Goal: Task Accomplishment & Management: Manage account settings

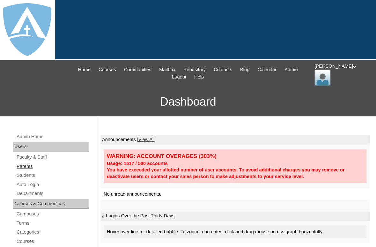
click at [24, 164] on link "Parents" at bounding box center [52, 166] width 73 height 8
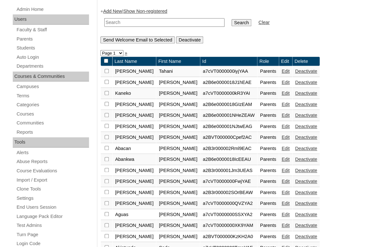
scroll to position [134, 0]
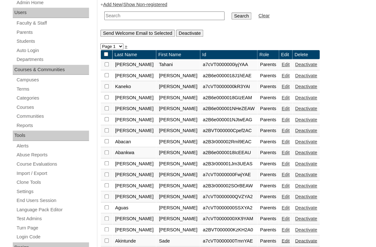
click at [115, 5] on link "Add New" at bounding box center [112, 4] width 19 height 5
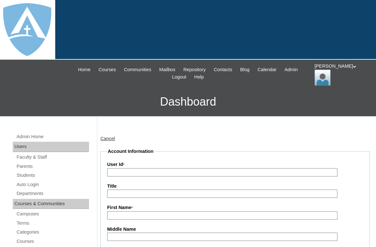
type input "tlambert"
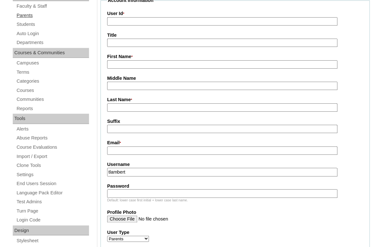
click at [24, 14] on link "Parents" at bounding box center [52, 15] width 73 height 8
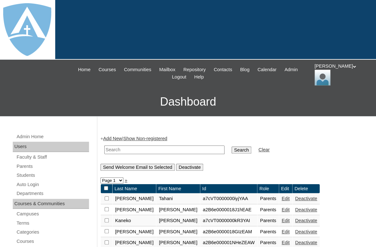
click at [124, 145] on input "text" at bounding box center [164, 149] width 120 height 9
paste input "Stephaney Seltz"
drag, startPoint x: 133, startPoint y: 147, endPoint x: 83, endPoint y: 144, distance: 49.2
click at [104, 145] on input "Stephaney Seltz" at bounding box center [164, 149] width 120 height 9
type input "[PERSON_NAME]"
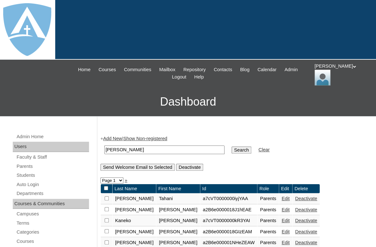
click at [231, 146] on input "Search" at bounding box center [241, 149] width 20 height 7
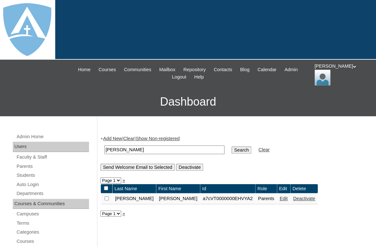
click at [279, 200] on link "Edit" at bounding box center [283, 198] width 8 height 5
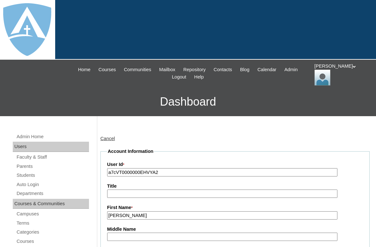
type input "tlambert"
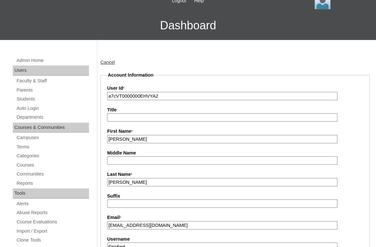
scroll to position [67, 0]
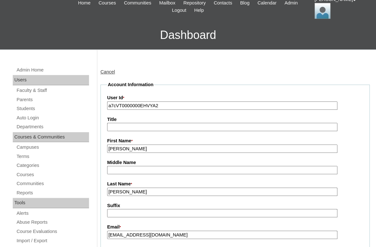
click at [172, 105] on input "a7cVT0000000EHVYA2" at bounding box center [222, 105] width 230 height 9
paste input "rtxYAA"
type input "a7cVT0000000rtxYAA"
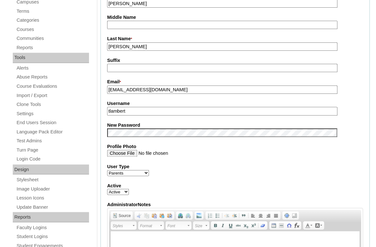
scroll to position [223, 0]
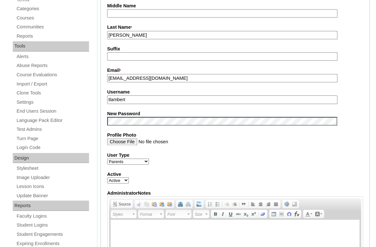
click at [166, 77] on input "[EMAIL_ADDRESS][DOMAIN_NAME]" at bounding box center [222, 78] width 230 height 9
click at [166, 77] on input "stephaney_brianne@yahoo.com" at bounding box center [222, 78] width 230 height 9
click at [161, 97] on input "tlambert" at bounding box center [222, 99] width 230 height 9
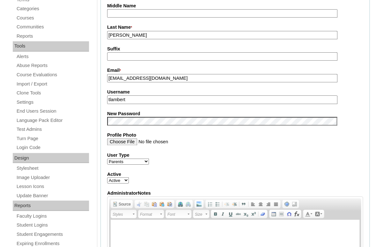
click at [161, 97] on input "tlambert" at bounding box center [222, 99] width 230 height 9
paste input "stephaney_brianne@yahoo.com"
type input "stephaney_brianne@yahoo.com"
click at [153, 107] on fieldset "Account Information User Id * a7cVT0000000rtxYAA Title First Name * Stephaney M…" at bounding box center [234, 115] width 269 height 381
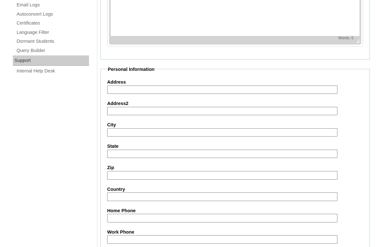
scroll to position [634, 0]
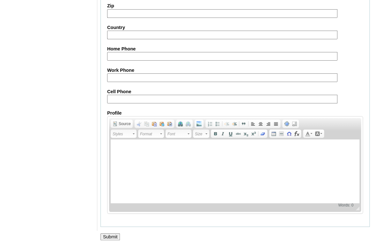
click at [108, 234] on input "Submit" at bounding box center [110, 236] width 20 height 7
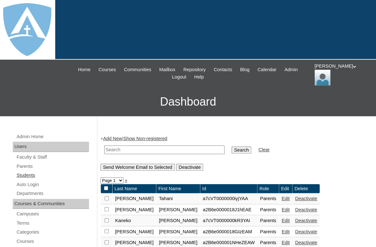
click at [23, 172] on link "Students" at bounding box center [52, 175] width 73 height 8
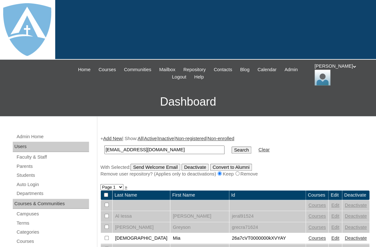
type input "[EMAIL_ADDRESS][DOMAIN_NAME]"
click at [231, 146] on input "Search" at bounding box center [241, 149] width 20 height 7
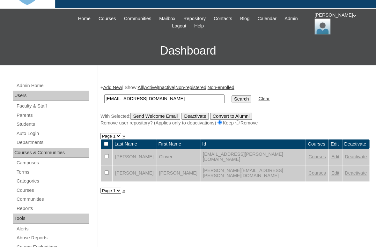
scroll to position [63, 0]
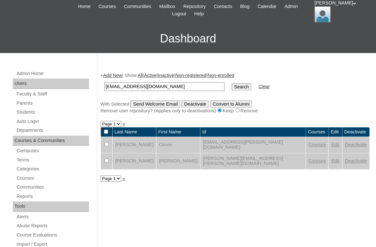
click at [331, 142] on link "Edit" at bounding box center [335, 144] width 8 height 5
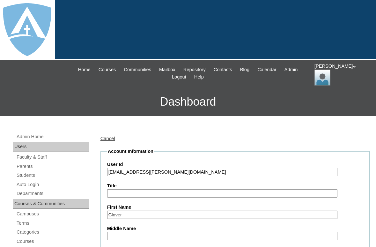
type input "tlambert"
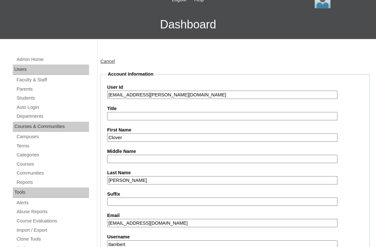
click at [108, 94] on input "clover.seltz@enlightiumstudent.com" at bounding box center [222, 95] width 230 height 9
type input "26clover.seltz@enlightiumstudent.com"
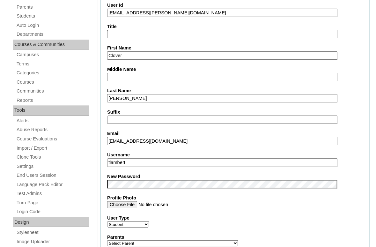
scroll to position [161, 0]
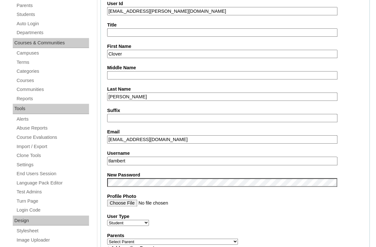
drag, startPoint x: 115, startPoint y: 11, endPoint x: 218, endPoint y: 19, distance: 103.9
click at [218, 16] on input "26clover.seltz@enlightiumstudent.com" at bounding box center [222, 11] width 230 height 9
click at [135, 161] on input "tlambert" at bounding box center [222, 160] width 230 height 9
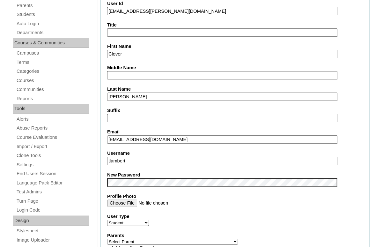
paste input "clover.seltz@enlightiumstudent.com"
type input "clover.seltz@enlightiumstudent.com"
click at [122, 169] on fieldset "Account Information User Id 26clover.seltz@enlightiumstudent.com Title First Na…" at bounding box center [234, 242] width 269 height 511
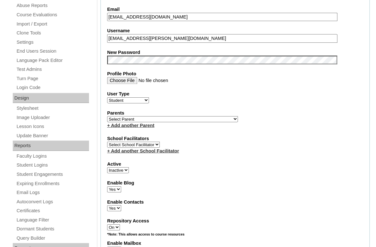
scroll to position [288, 0]
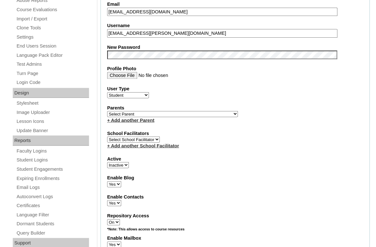
select select "1"
click option "Active" at bounding box center [0, 0] width 0 height 0
click at [107, 111] on select "Select Parent Abbas, Tahani Garcia, Rosa Kaneko, Chad Labourdette, Jessica Nich…" at bounding box center [172, 114] width 131 height 6
select select "100984"
click option "[PERSON_NAME]" at bounding box center [0, 0] width 0 height 0
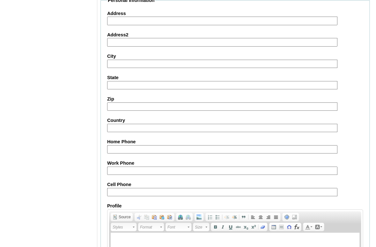
scroll to position [769, 0]
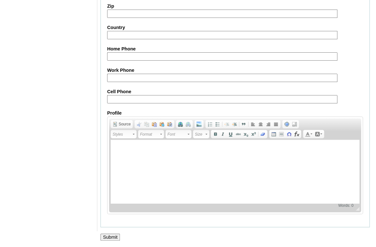
click at [113, 235] on input "Submit" at bounding box center [110, 236] width 20 height 7
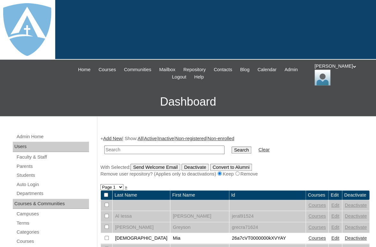
click at [129, 147] on input "text" at bounding box center [164, 149] width 120 height 9
type input "clover.seltz@enlightiumstudent.com"
click at [231, 146] on input "Search" at bounding box center [241, 149] width 20 height 7
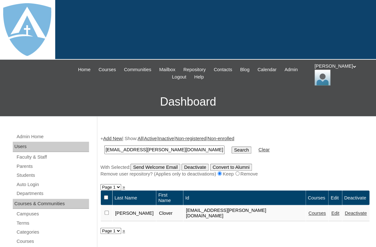
click at [308, 210] on link "Courses" at bounding box center [317, 212] width 18 height 5
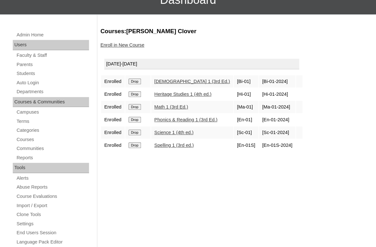
scroll to position [135, 0]
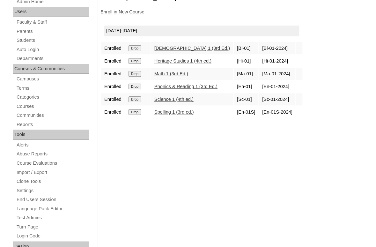
click at [135, 49] on input "Drop" at bounding box center [134, 48] width 12 height 6
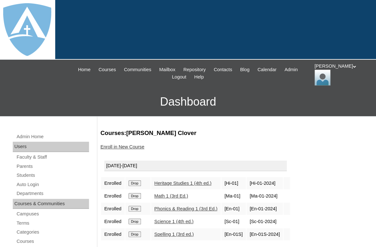
click at [138, 180] on input "Drop" at bounding box center [134, 183] width 12 height 6
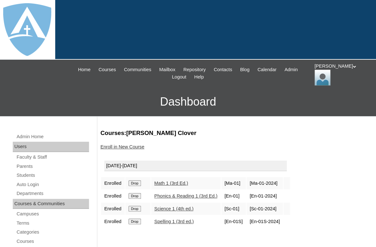
click at [136, 181] on input "Drop" at bounding box center [134, 183] width 12 height 6
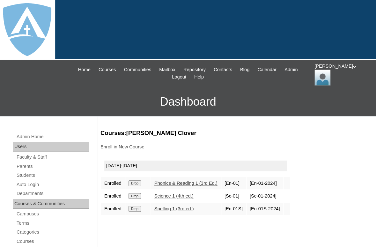
click at [138, 181] on input "Drop" at bounding box center [134, 183] width 12 height 6
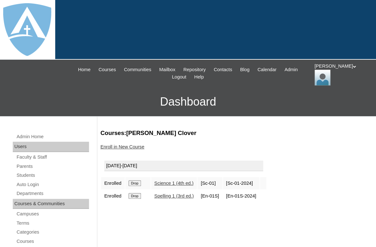
click at [134, 180] on input "Drop" at bounding box center [134, 183] width 12 height 6
click at [137, 182] on input "Drop" at bounding box center [134, 183] width 12 height 6
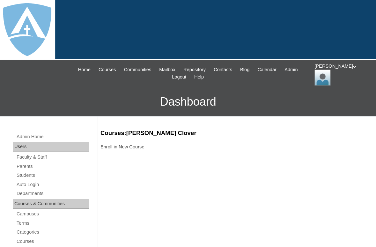
click at [130, 145] on link "Enroll in New Course" at bounding box center [122, 146] width 44 height 5
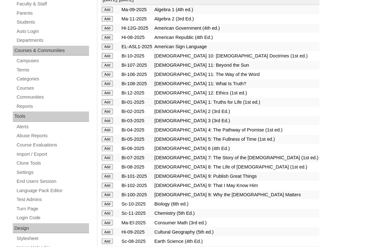
scroll to position [154, 0]
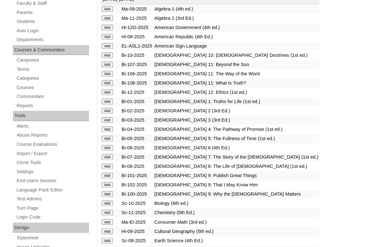
click at [108, 103] on input "Add" at bounding box center [107, 101] width 11 height 6
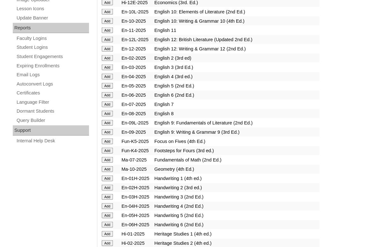
scroll to position [403, 0]
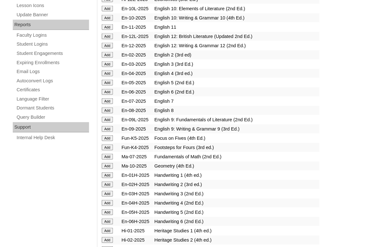
click at [105, 178] on input "Add" at bounding box center [107, 175] width 11 height 6
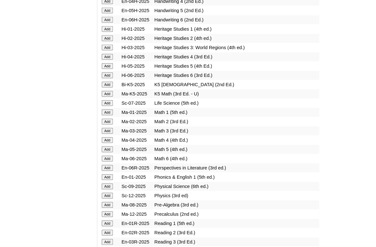
scroll to position [535, 0]
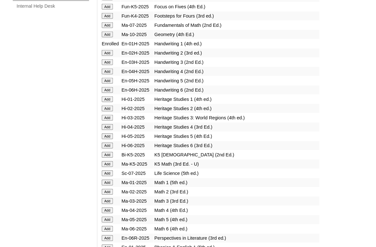
click at [106, 102] on input "Add" at bounding box center [107, 99] width 11 height 6
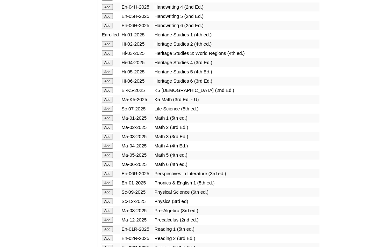
scroll to position [613, 0]
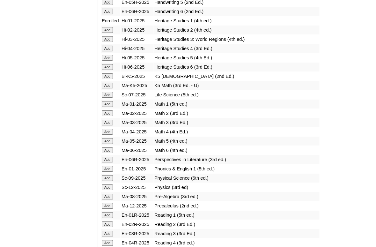
click at [106, 107] on input "Add" at bounding box center [107, 104] width 11 height 6
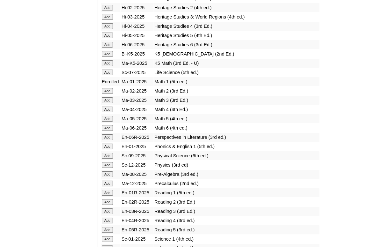
scroll to position [660, 0]
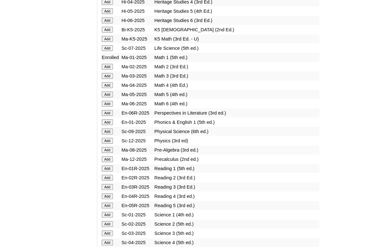
click at [104, 125] on input "Add" at bounding box center [107, 122] width 11 height 6
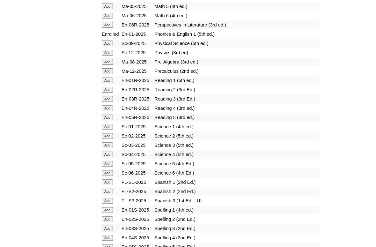
scroll to position [739, 0]
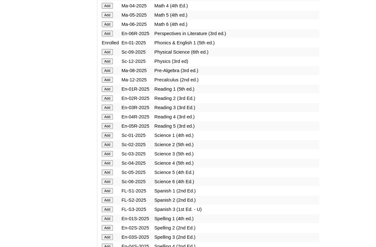
click at [106, 92] on input "Add" at bounding box center [107, 89] width 11 height 6
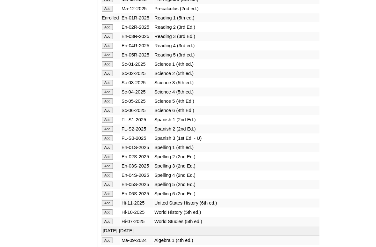
scroll to position [772, 0]
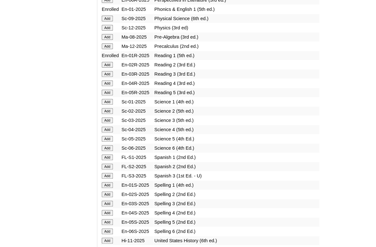
click at [106, 105] on input "Add" at bounding box center [107, 102] width 11 height 6
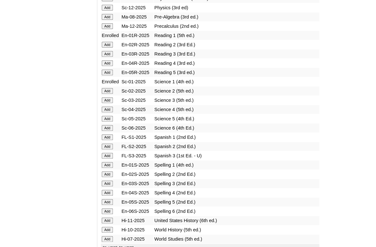
scroll to position [803, 0]
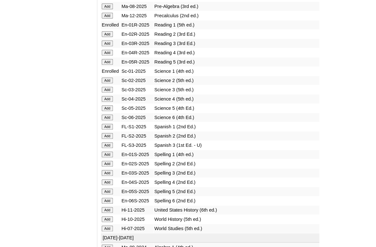
click at [102, 157] on input "Add" at bounding box center [107, 154] width 11 height 6
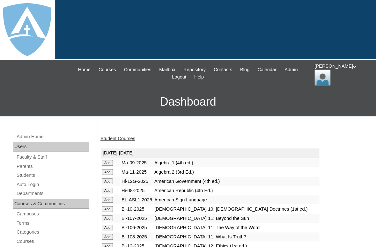
click at [126, 138] on link "Student Courses" at bounding box center [117, 138] width 35 height 5
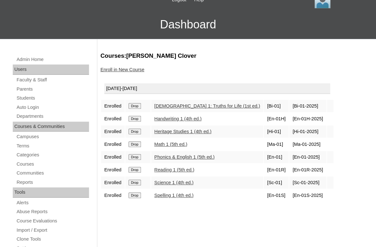
scroll to position [115, 0]
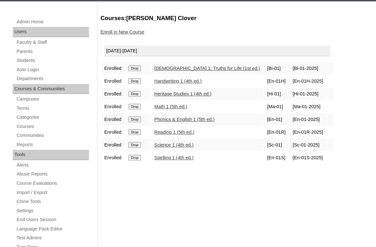
click at [135, 67] on input "Drop" at bounding box center [134, 68] width 12 height 6
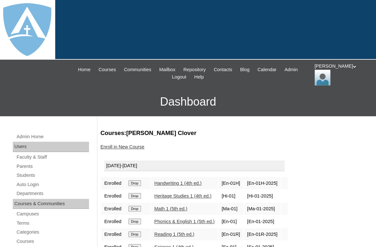
click at [137, 183] on input "Drop" at bounding box center [134, 183] width 12 height 6
click at [137, 181] on input "Drop" at bounding box center [134, 183] width 12 height 6
click at [135, 181] on input "Drop" at bounding box center [134, 183] width 12 height 6
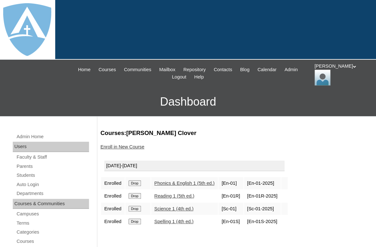
click at [138, 181] on input "Drop" at bounding box center [134, 183] width 12 height 6
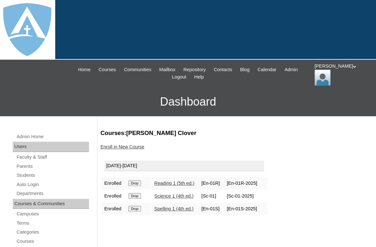
click at [134, 180] on input "Drop" at bounding box center [134, 183] width 12 height 6
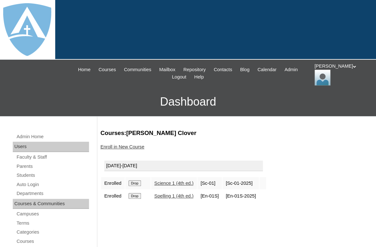
click at [136, 180] on input "Drop" at bounding box center [134, 183] width 12 height 6
click at [134, 181] on input "Drop" at bounding box center [134, 183] width 12 height 6
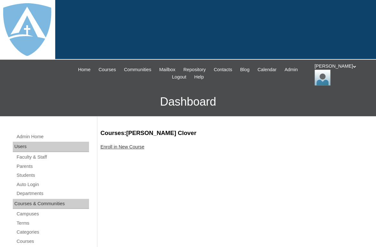
click at [134, 146] on link "Enroll in New Course" at bounding box center [122, 146] width 44 height 5
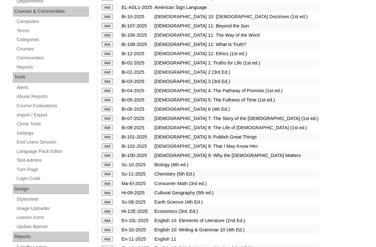
scroll to position [220, 0]
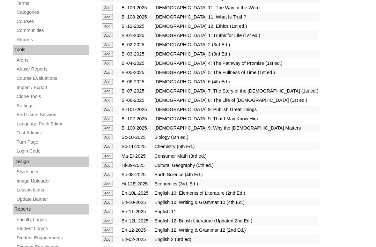
click at [108, 47] on input "Add" at bounding box center [107, 45] width 11 height 6
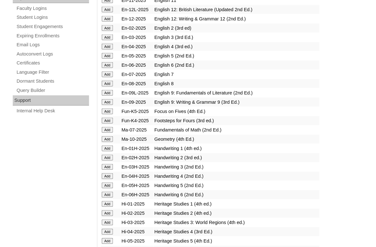
scroll to position [431, 0]
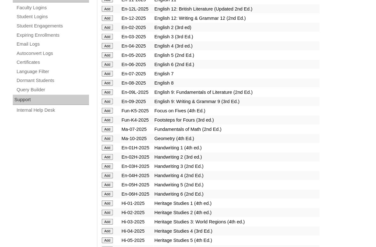
click at [106, 160] on input "Add" at bounding box center [107, 157] width 11 height 6
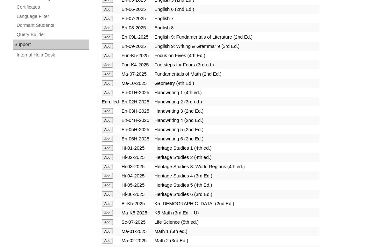
scroll to position [518, 0]
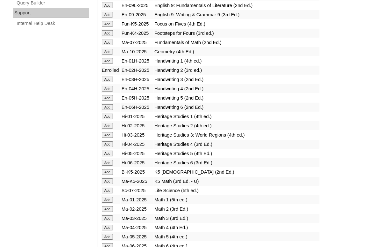
click at [105, 128] on input "Add" at bounding box center [107, 126] width 11 height 6
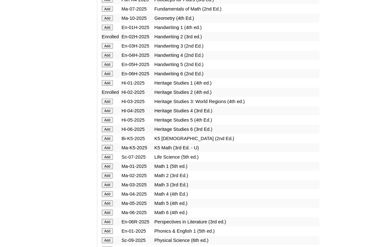
scroll to position [600, 0]
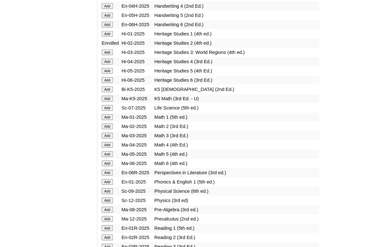
click at [104, 129] on input "Add" at bounding box center [107, 126] width 11 height 6
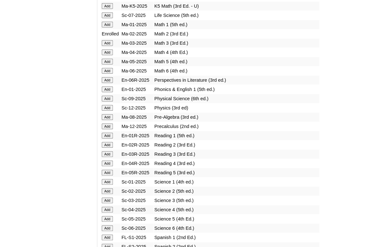
scroll to position [706, 0]
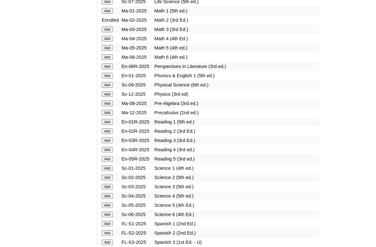
click at [105, 134] on input "Add" at bounding box center [107, 131] width 11 height 6
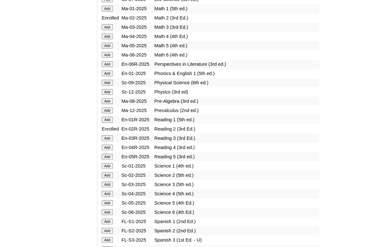
scroll to position [713, 0]
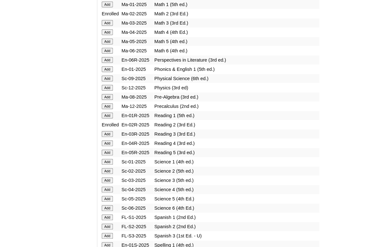
click at [105, 174] on input "Add" at bounding box center [107, 171] width 11 height 6
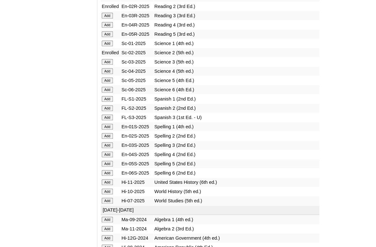
scroll to position [838, 0]
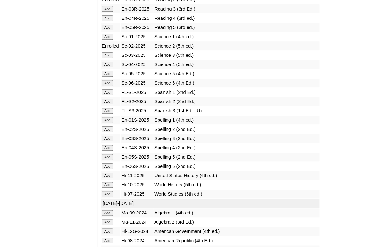
click at [105, 132] on input "Add" at bounding box center [107, 129] width 11 height 6
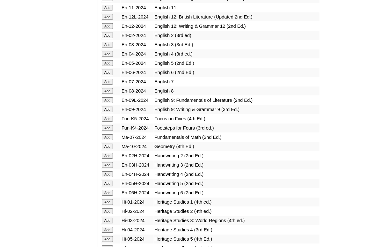
scroll to position [1333, 0]
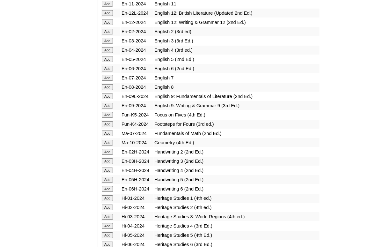
click at [102, 155] on input "Add" at bounding box center [107, 152] width 11 height 6
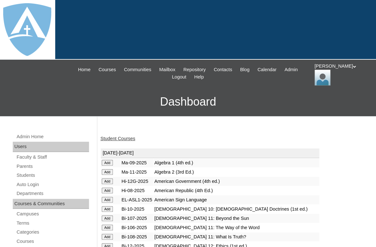
click at [127, 136] on link "Student Courses" at bounding box center [117, 138] width 35 height 5
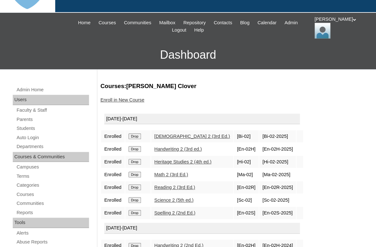
scroll to position [76, 0]
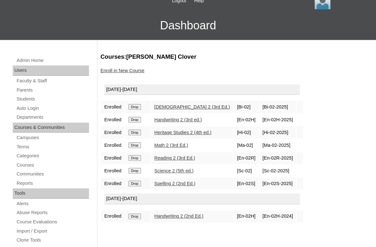
click at [136, 119] on input "Drop" at bounding box center [134, 120] width 12 height 6
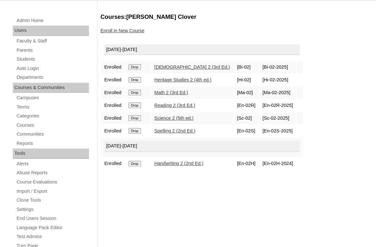
scroll to position [117, 0]
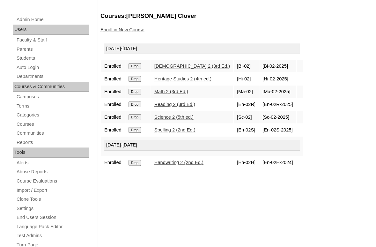
click at [119, 30] on link "Enroll in New Course" at bounding box center [122, 29] width 44 height 5
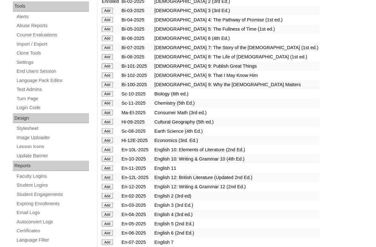
scroll to position [264, 0]
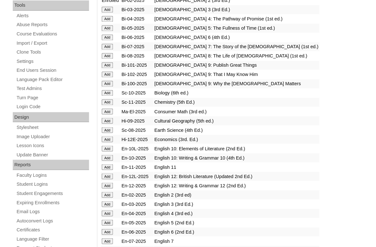
click at [104, 197] on input "Add" at bounding box center [107, 195] width 11 height 6
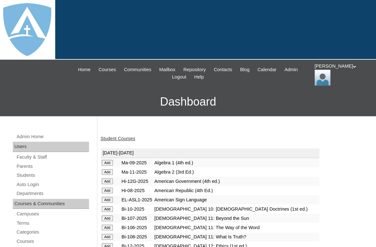
click at [121, 138] on link "Student Courses" at bounding box center [117, 138] width 35 height 5
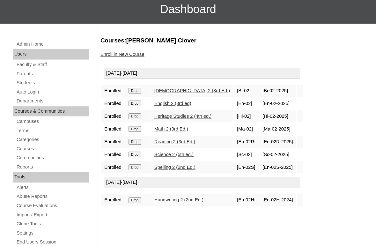
scroll to position [120, 0]
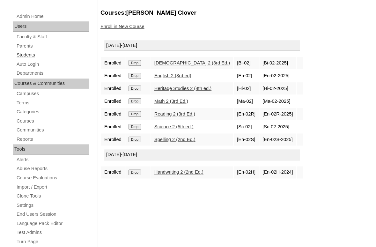
click at [24, 54] on link "Students" at bounding box center [52, 55] width 73 height 8
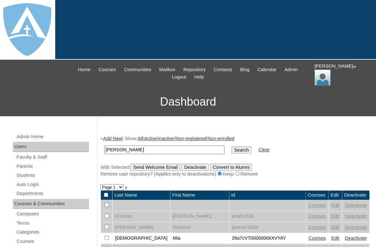
drag, startPoint x: 127, startPoint y: 148, endPoint x: 73, endPoint y: 142, distance: 53.5
click at [104, 145] on input "Kingsley Seltz" at bounding box center [164, 149] width 120 height 9
type input "Seltz"
click at [231, 146] on input "Search" at bounding box center [241, 149] width 20 height 7
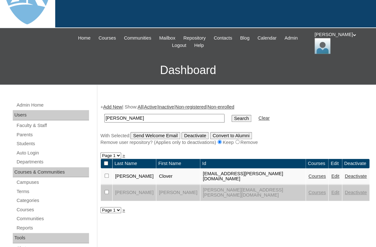
scroll to position [34, 0]
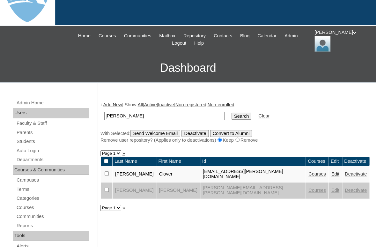
click at [308, 187] on link "Courses" at bounding box center [317, 189] width 18 height 5
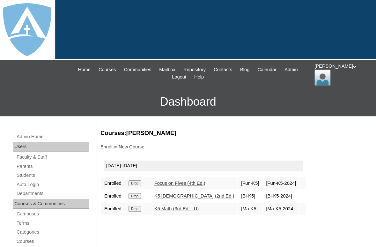
click at [136, 180] on input "Drop" at bounding box center [134, 183] width 12 height 6
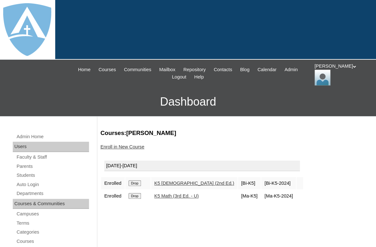
click at [137, 185] on input "Drop" at bounding box center [134, 183] width 12 height 6
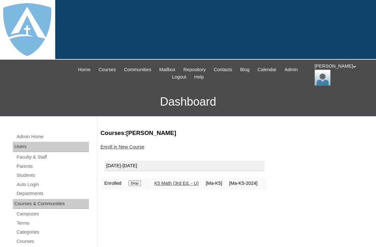
click at [137, 182] on input "Drop" at bounding box center [134, 183] width 12 height 6
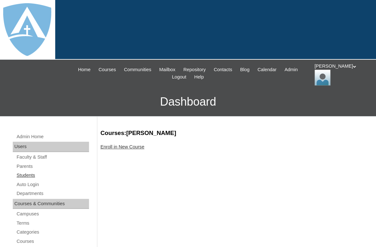
click at [25, 175] on link "Students" at bounding box center [52, 175] width 73 height 8
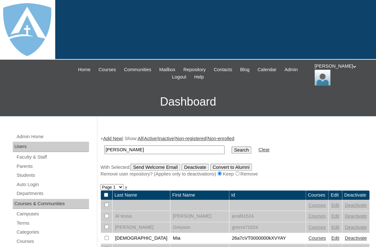
drag, startPoint x: 128, startPoint y: 148, endPoint x: 98, endPoint y: 146, distance: 30.1
click at [104, 146] on input "Seltz" at bounding box center [164, 149] width 120 height 9
type input "Seltz"
click at [231, 146] on input "Search" at bounding box center [241, 149] width 20 height 7
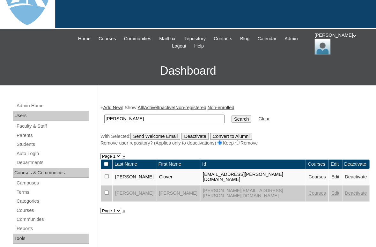
scroll to position [33, 0]
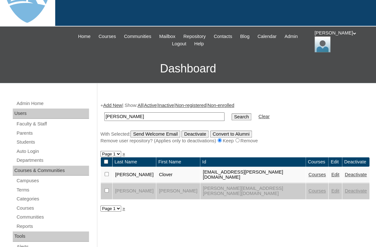
click at [331, 188] on link "Edit" at bounding box center [335, 190] width 8 height 5
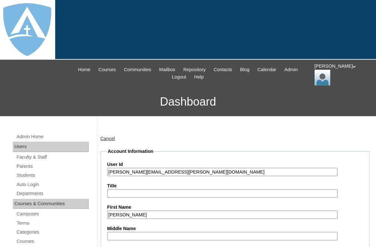
type input "tlambert"
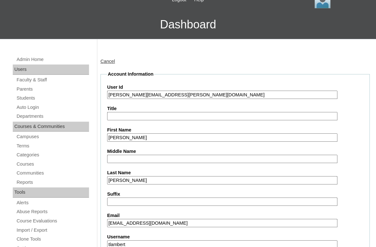
drag, startPoint x: 108, startPoint y: 92, endPoint x: 241, endPoint y: 95, distance: 132.6
click at [241, 95] on input "[PERSON_NAME][EMAIL_ADDRESS][PERSON_NAME][DOMAIN_NAME]" at bounding box center [222, 95] width 230 height 9
click at [109, 92] on input "[PERSON_NAME][EMAIL_ADDRESS][PERSON_NAME][DOMAIN_NAME]" at bounding box center [222, 95] width 230 height 9
type input "[EMAIL_ADDRESS][PERSON_NAME][DOMAIN_NAME]"
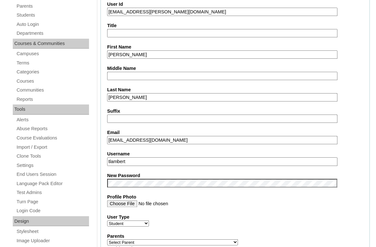
scroll to position [231, 0]
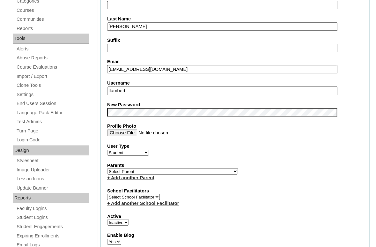
click at [135, 90] on input "tlambert" at bounding box center [222, 90] width 230 height 9
paste input "[PERSON_NAME][EMAIL_ADDRESS][PERSON_NAME][DOMAIN_NAME]"
type input "[PERSON_NAME][EMAIL_ADDRESS][PERSON_NAME][DOMAIN_NAME]"
click at [134, 97] on fieldset "Account Information User Id 26kingsley.seltz@enlightiumstudent.com Title First …" at bounding box center [234, 172] width 269 height 511
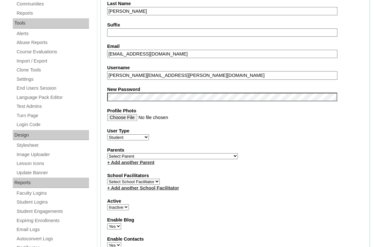
scroll to position [248, 0]
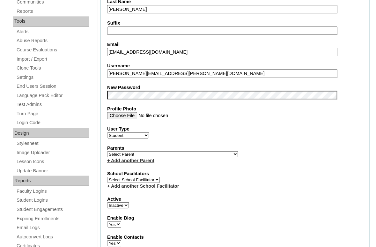
click at [107, 151] on select "Select Parent Abbas, Tahani Garcia, Rosa Kaneko, Chad Labourdette, Jessica Nich…" at bounding box center [172, 154] width 131 height 6
select select "100984"
click option "Seltz, Stephaney" at bounding box center [0, 0] width 0 height 0
select select "1"
click option "Active" at bounding box center [0, 0] width 0 height 0
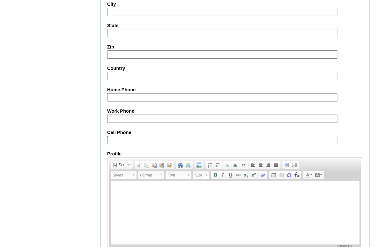
scroll to position [769, 0]
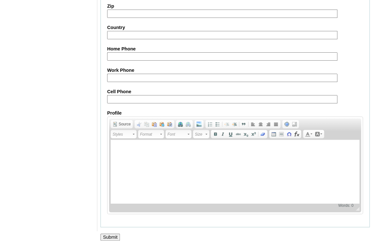
click at [109, 234] on input "Submit" at bounding box center [110, 236] width 20 height 7
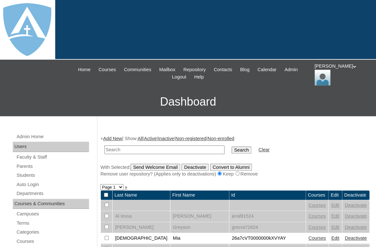
click at [137, 146] on input "text" at bounding box center [164, 149] width 120 height 9
type input "[PERSON_NAME][EMAIL_ADDRESS][PERSON_NAME][DOMAIN_NAME]"
click at [231, 146] on input "Search" at bounding box center [241, 149] width 20 height 7
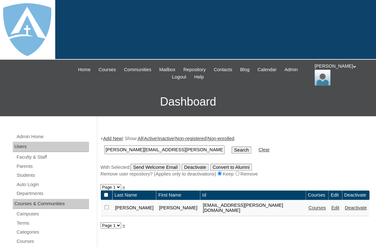
click at [308, 207] on link "Courses" at bounding box center [317, 207] width 18 height 5
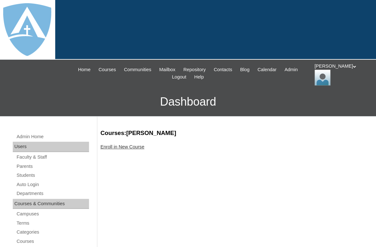
click at [127, 148] on link "Enroll in New Course" at bounding box center [122, 146] width 44 height 5
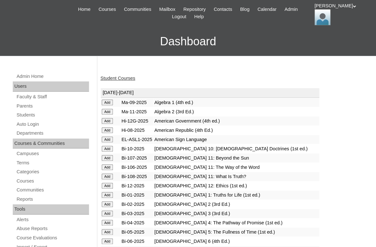
scroll to position [100, 0]
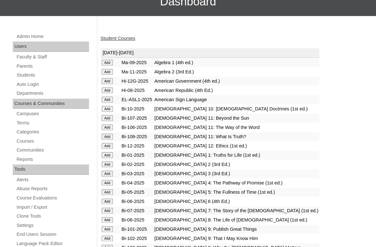
click at [103, 158] on input "Add" at bounding box center [107, 155] width 11 height 6
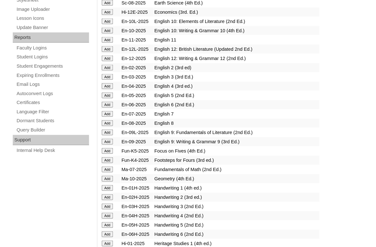
scroll to position [398, 0]
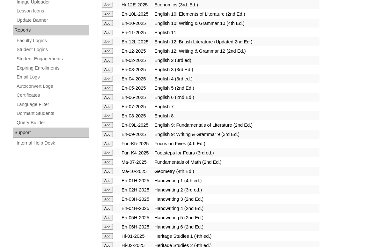
click at [104, 183] on input "Add" at bounding box center [107, 181] width 11 height 6
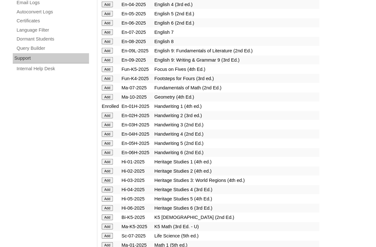
scroll to position [479, 0]
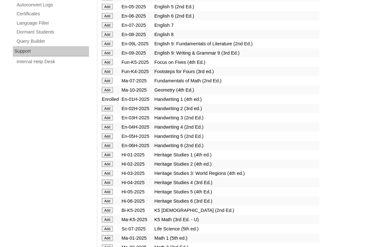
click at [107, 157] on input "Add" at bounding box center [107, 155] width 11 height 6
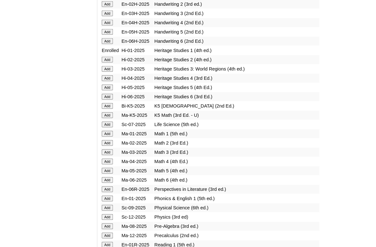
scroll to position [584, 0]
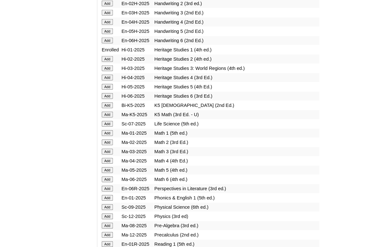
click at [105, 136] on input "Add" at bounding box center [107, 133] width 11 height 6
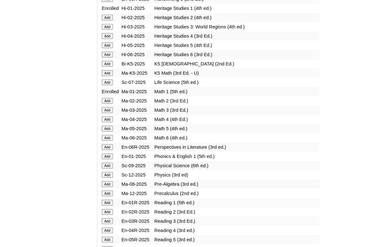
scroll to position [629, 0]
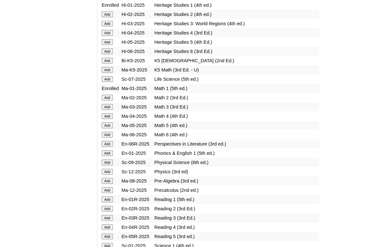
click at [108, 156] on input "Add" at bounding box center [107, 153] width 11 height 6
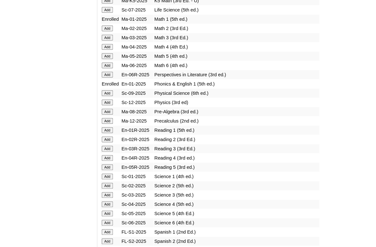
scroll to position [707, 0]
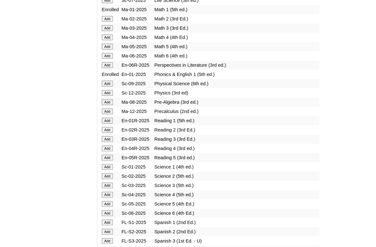
click at [106, 123] on input "Add" at bounding box center [107, 121] width 11 height 6
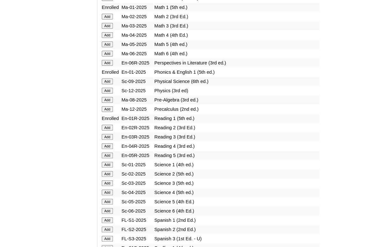
scroll to position [789, 0]
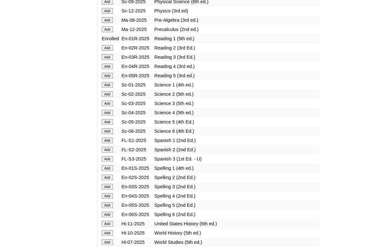
click at [107, 88] on input "Add" at bounding box center [107, 85] width 11 height 6
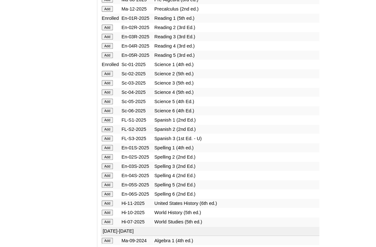
scroll to position [906, 0]
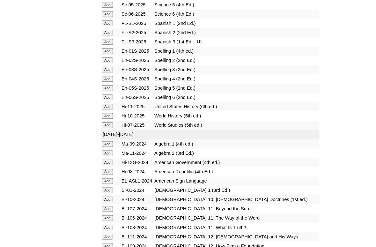
click at [107, 54] on input "Add" at bounding box center [107, 51] width 11 height 6
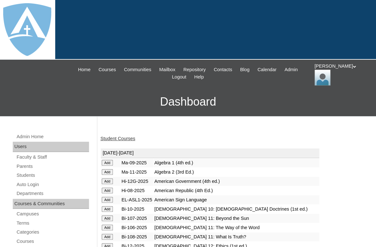
click at [121, 136] on link "Student Courses" at bounding box center [117, 138] width 35 height 5
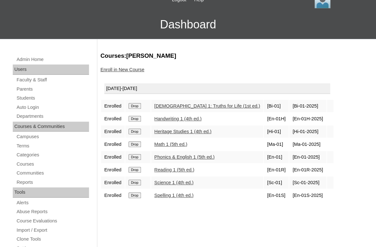
scroll to position [82, 0]
